Goal: Information Seeking & Learning: Find contact information

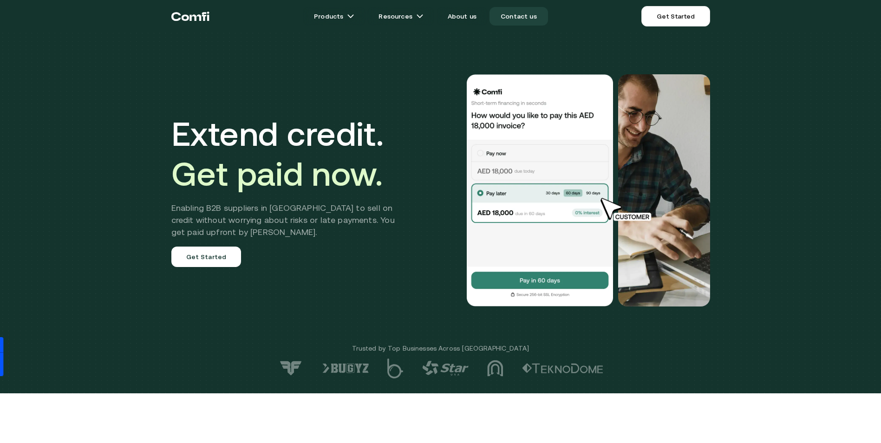
click at [529, 17] on link "Contact us" at bounding box center [519, 16] width 59 height 19
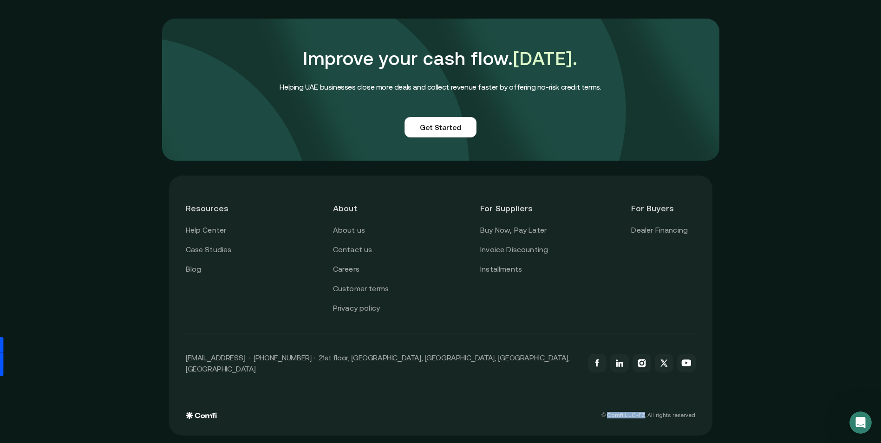
drag, startPoint x: 614, startPoint y: 414, endPoint x: 650, endPoint y: 415, distance: 35.8
click at [650, 415] on p "© Comfi L.L.C-FZ, All rights reserved" at bounding box center [649, 415] width 94 height 7
copy p "Comfi L.L.C-FZ"
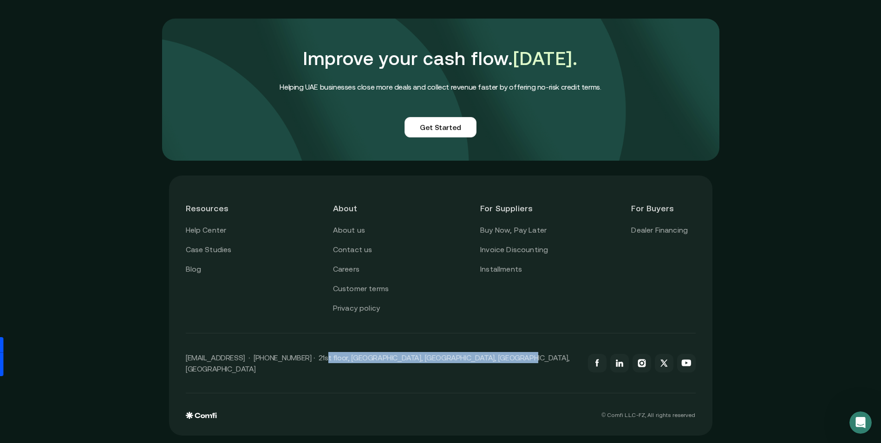
drag, startPoint x: 513, startPoint y: 364, endPoint x: 317, endPoint y: 366, distance: 195.6
click at [317, 366] on div "[EMAIL_ADDRESS] · [PHONE_NUMBER] · 21st floor, [GEOGRAPHIC_DATA], [GEOGRAPHIC_D…" at bounding box center [441, 364] width 510 height 60
copy p "21st floor, [GEOGRAPHIC_DATA], [GEOGRAPHIC_DATA], [GEOGRAPHIC_DATA], [GEOGRAPHI…"
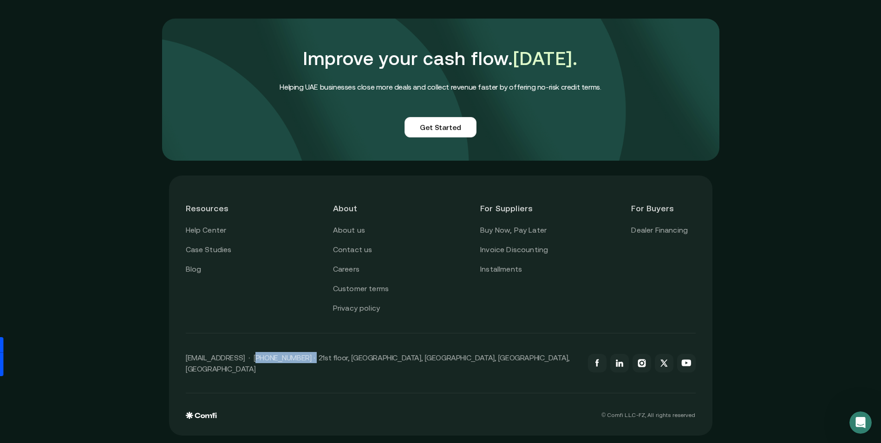
drag, startPoint x: 309, startPoint y: 365, endPoint x: 256, endPoint y: 364, distance: 52.5
click at [256, 364] on p "[EMAIL_ADDRESS] · [PHONE_NUMBER] · 21st floor, [GEOGRAPHIC_DATA], [GEOGRAPHIC_D…" at bounding box center [382, 363] width 393 height 22
click at [324, 386] on div "[EMAIL_ADDRESS] · [PHONE_NUMBER] · 21st floor, [GEOGRAPHIC_DATA], [GEOGRAPHIC_D…" at bounding box center [441, 364] width 510 height 60
